Goal: Information Seeking & Learning: Find specific page/section

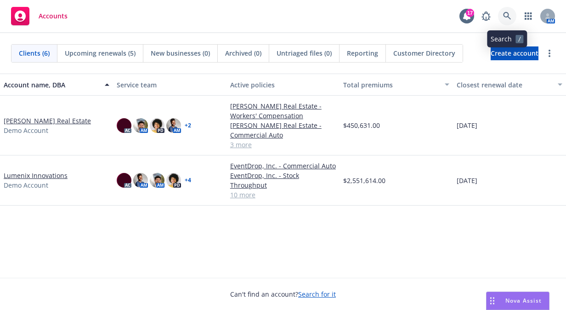
click at [433, 13] on icon at bounding box center [507, 16] width 8 height 8
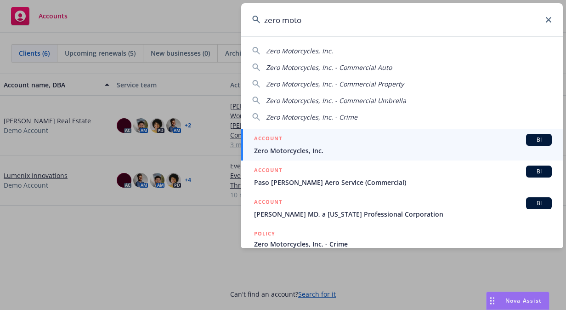
type input "zero moto"
click at [433, 136] on div "ACCOUNT BI" at bounding box center [403, 140] width 298 height 12
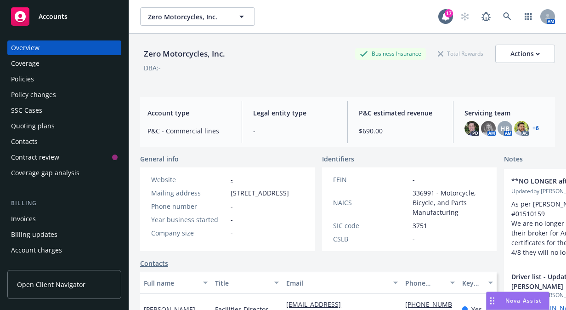
click at [66, 80] on div "Policies" at bounding box center [64, 79] width 107 height 15
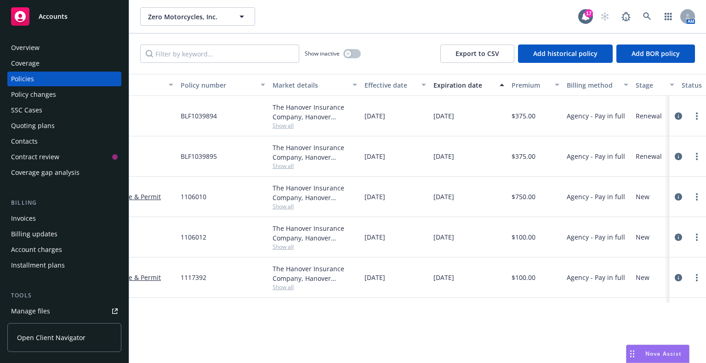
scroll to position [0, 191]
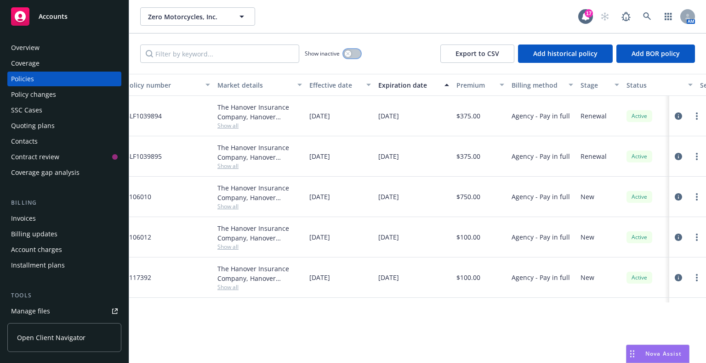
click at [348, 54] on icon "button" at bounding box center [347, 53] width 3 height 3
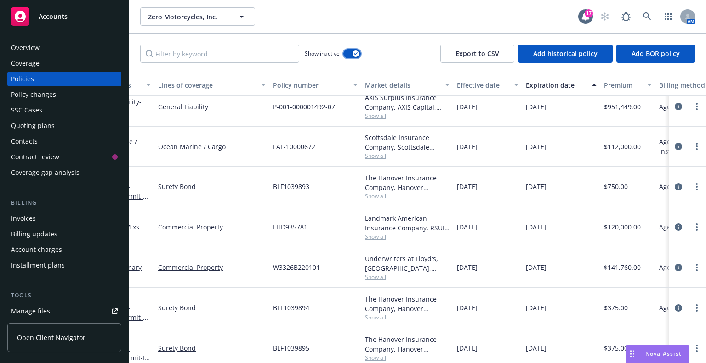
scroll to position [1220, 44]
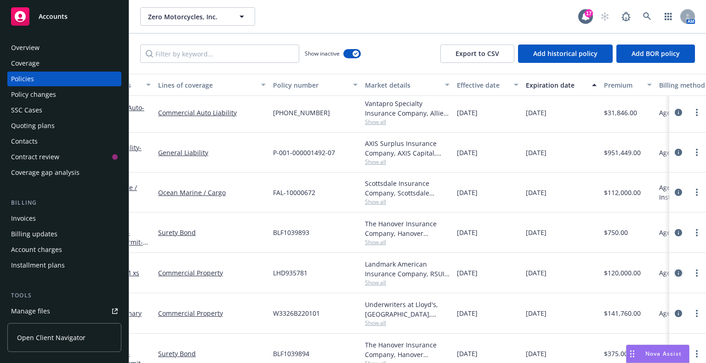
click at [433, 207] on icon "circleInformation" at bounding box center [677, 273] width 7 height 7
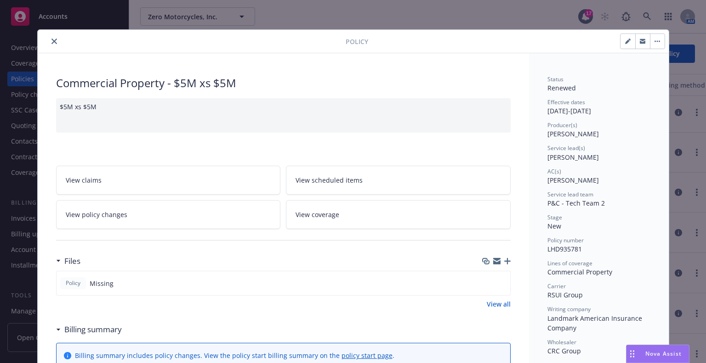
click at [52, 45] on button "close" at bounding box center [54, 41] width 11 height 11
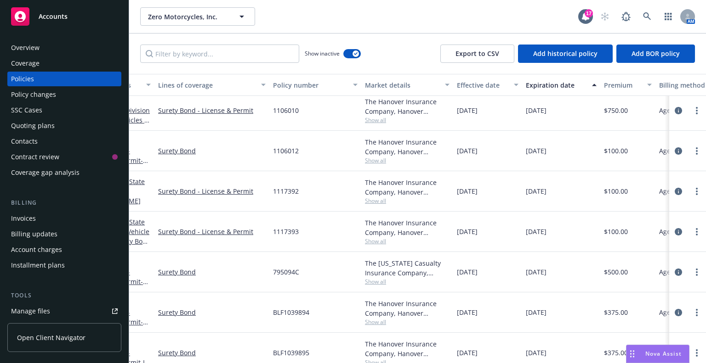
scroll to position [2047, 44]
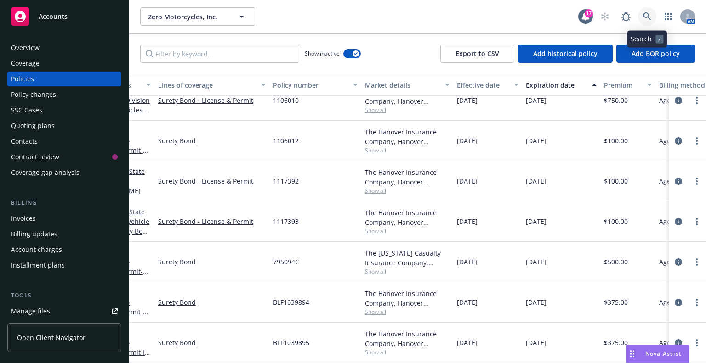
click at [433, 13] on icon at bounding box center [647, 16] width 8 height 8
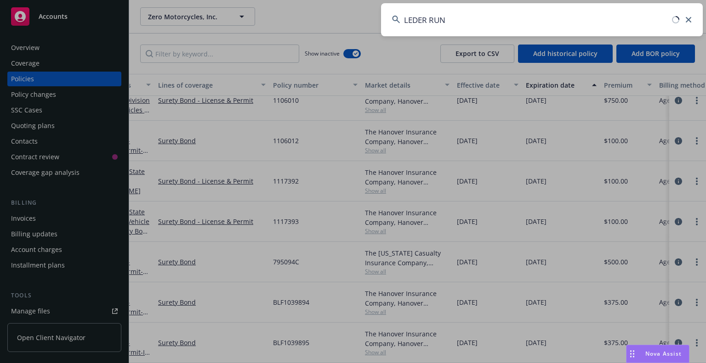
type input "LEDER RUN"
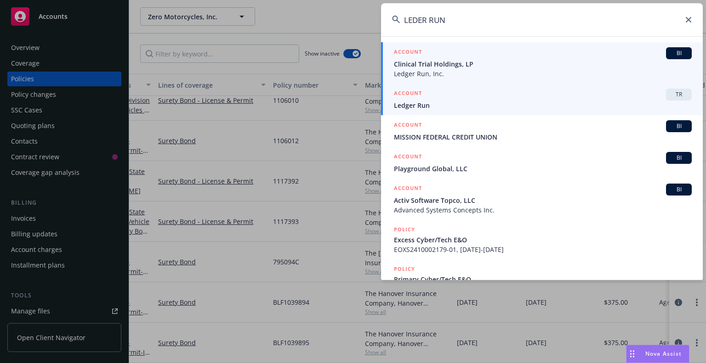
click at [406, 90] on h5 "ACCOUNT" at bounding box center [408, 94] width 28 height 11
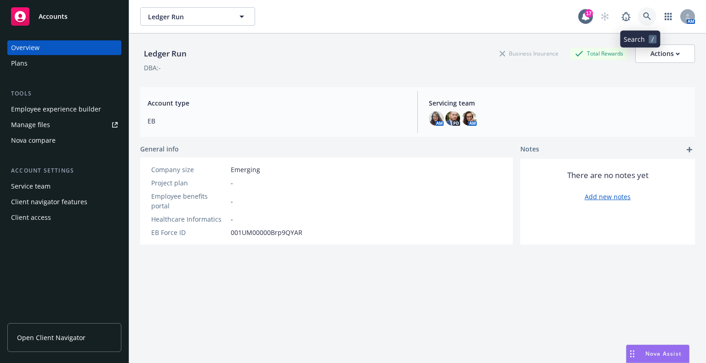
click at [433, 14] on icon at bounding box center [647, 16] width 8 height 8
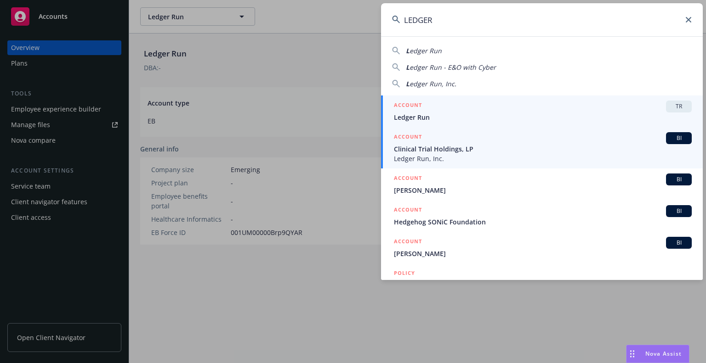
type input "LEDGER"
click at [433, 168] on link "ACCOUNT BI Clinical Trial Holdings, LP Ledger Run, Inc." at bounding box center [542, 147] width 322 height 41
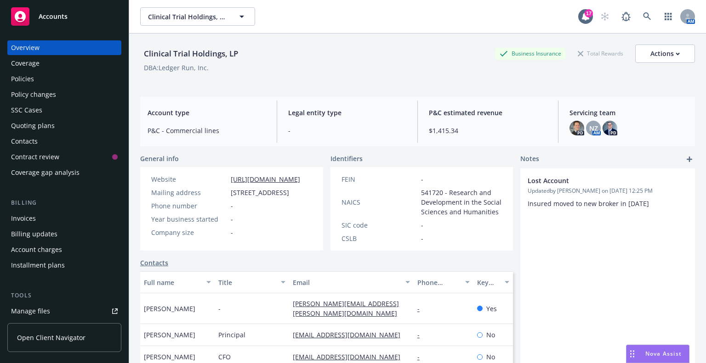
click at [50, 77] on div "Policies" at bounding box center [64, 79] width 107 height 15
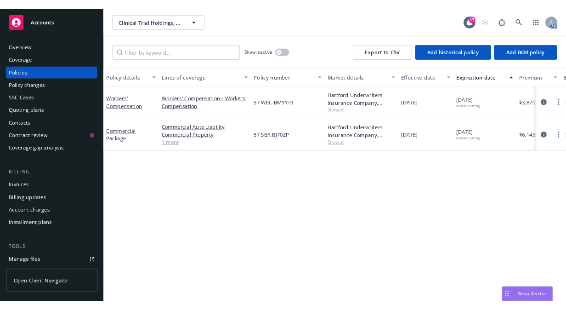
scroll to position [0, 123]
